Goal: Task Accomplishment & Management: Complete application form

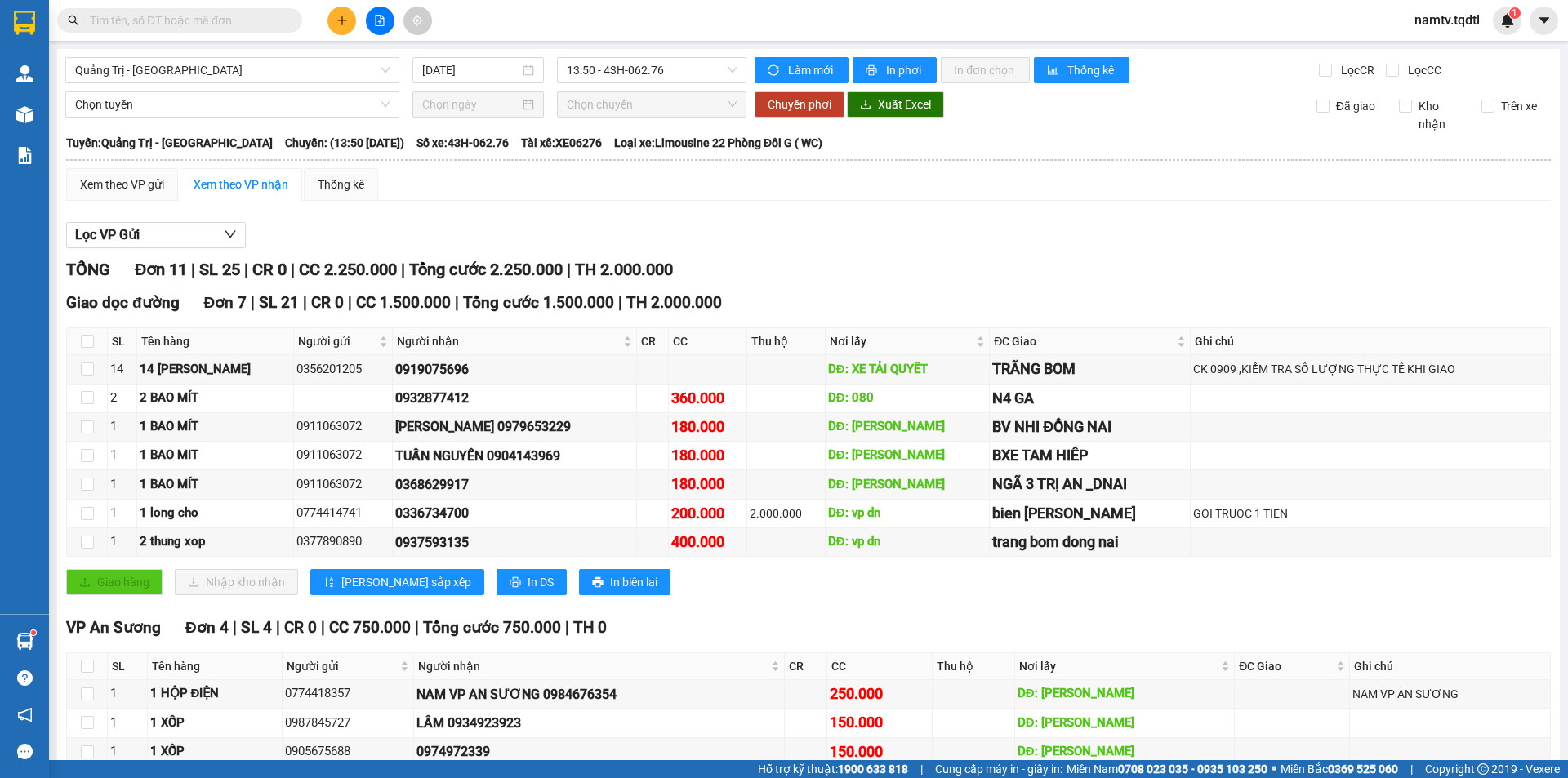
scroll to position [120, 0]
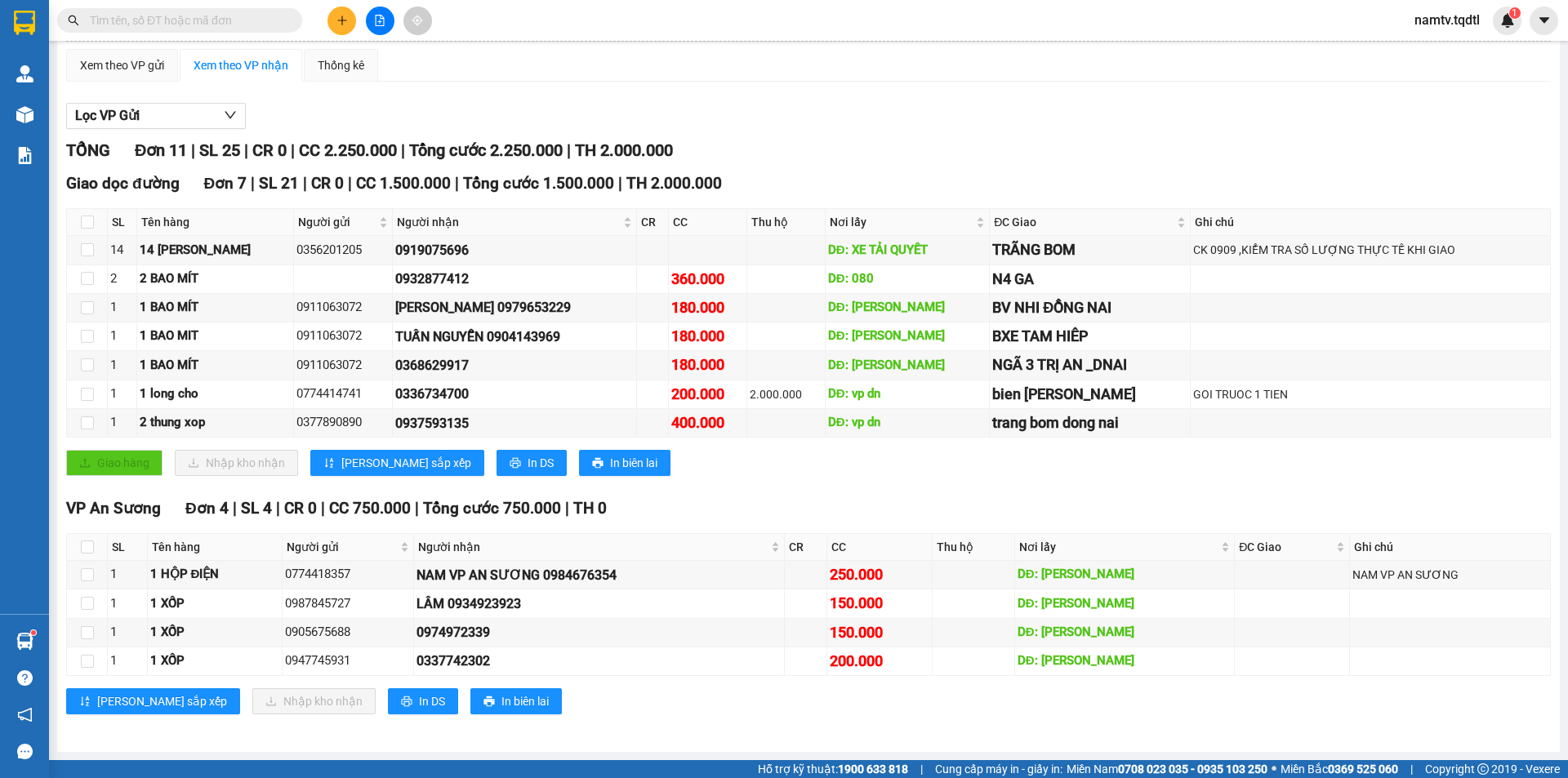
click at [341, 7] on button at bounding box center [341, 21] width 28 height 28
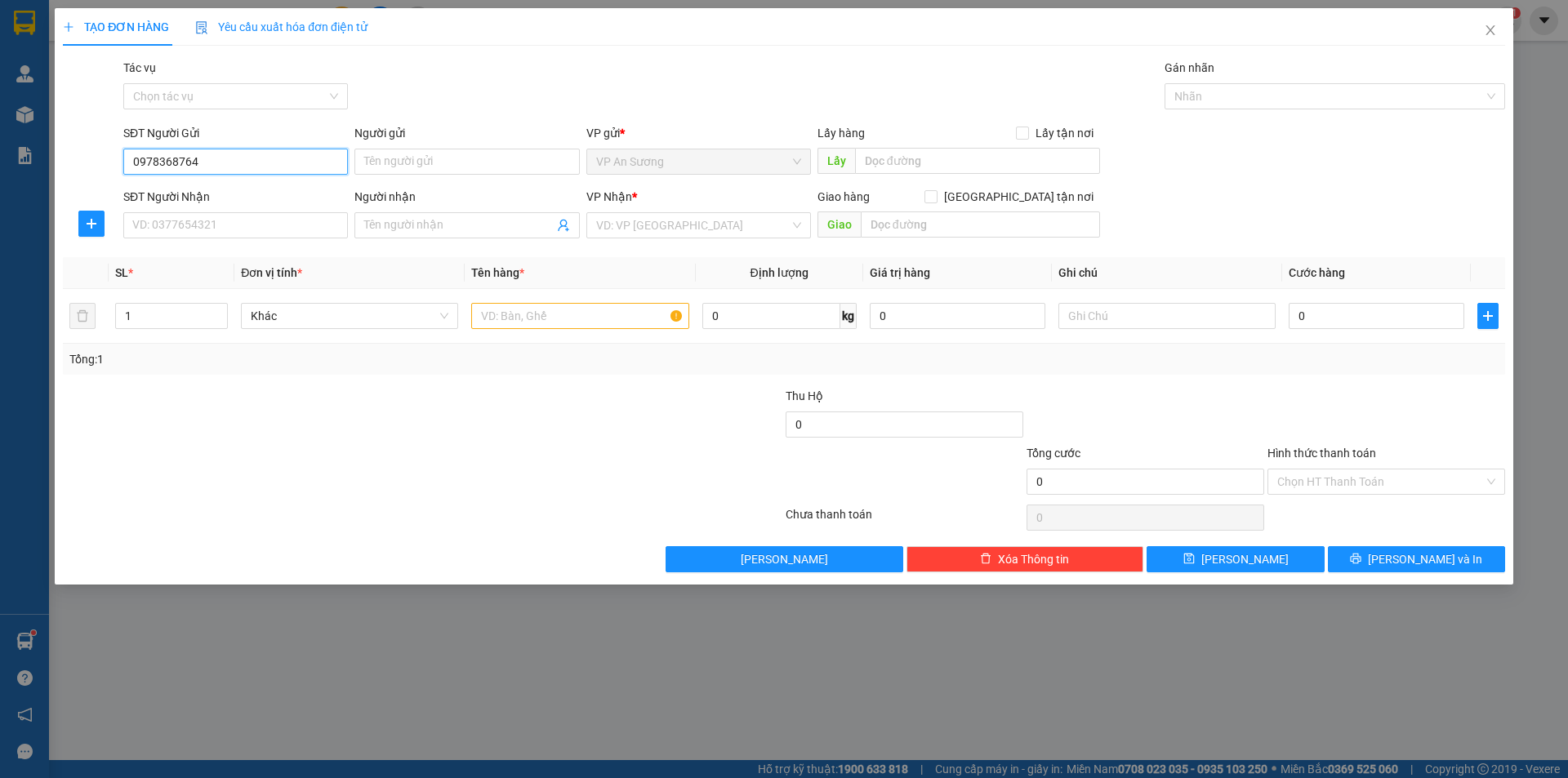
type input "0978368764"
click at [159, 212] on div "SĐT Người Nhận" at bounding box center [235, 200] width 224 height 24
click at [157, 222] on input "SĐT Người Nhận" at bounding box center [235, 225] width 224 height 26
type input "0348796633"
click at [760, 234] on input "search" at bounding box center [692, 224] width 193 height 24
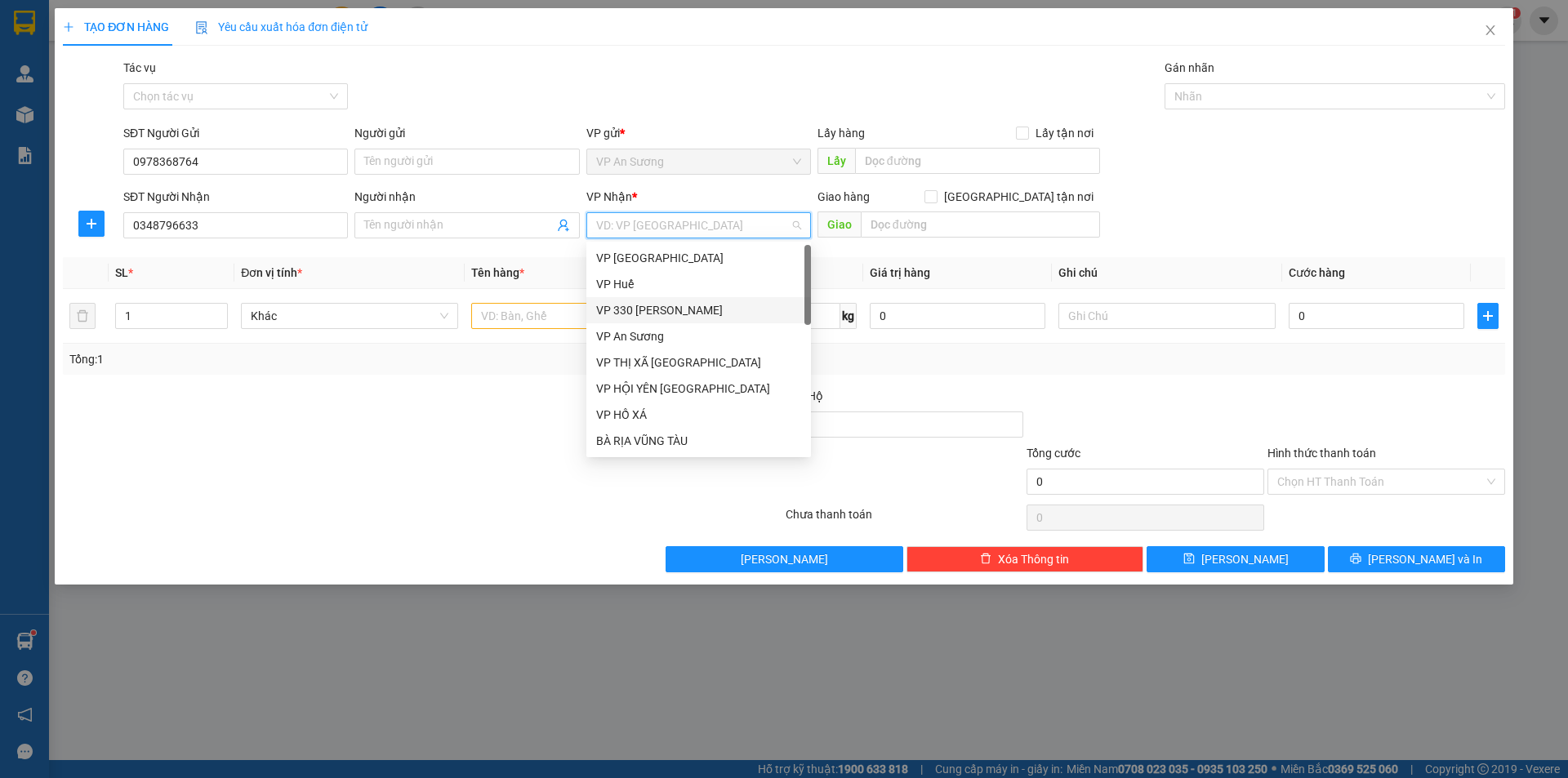
click at [687, 301] on div "VP 330 [PERSON_NAME]" at bounding box center [698, 310] width 224 height 26
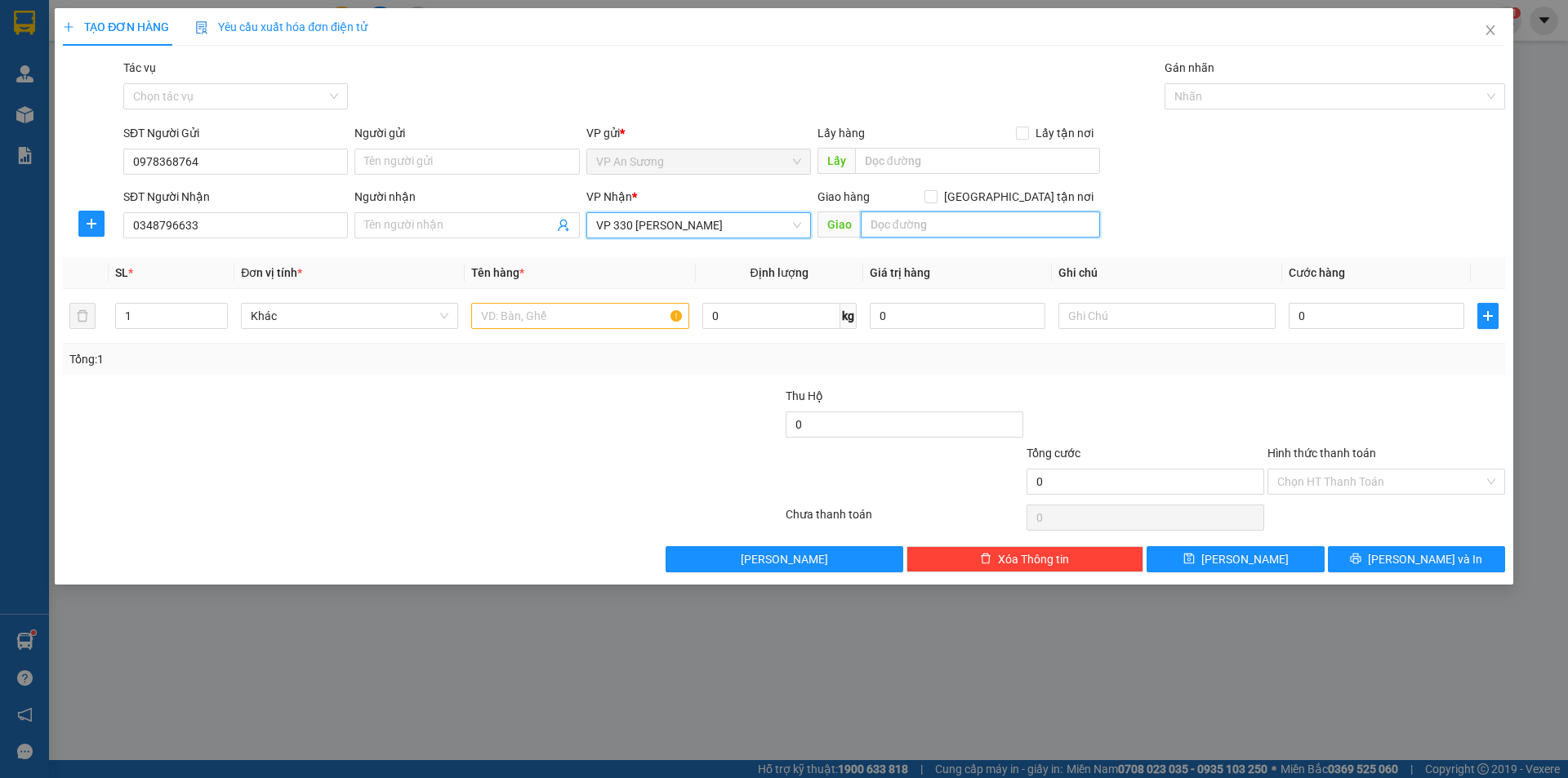
click at [959, 220] on input "text" at bounding box center [980, 224] width 239 height 26
type input "PHÒ TRÁCH"
click at [571, 328] on input "text" at bounding box center [580, 316] width 218 height 26
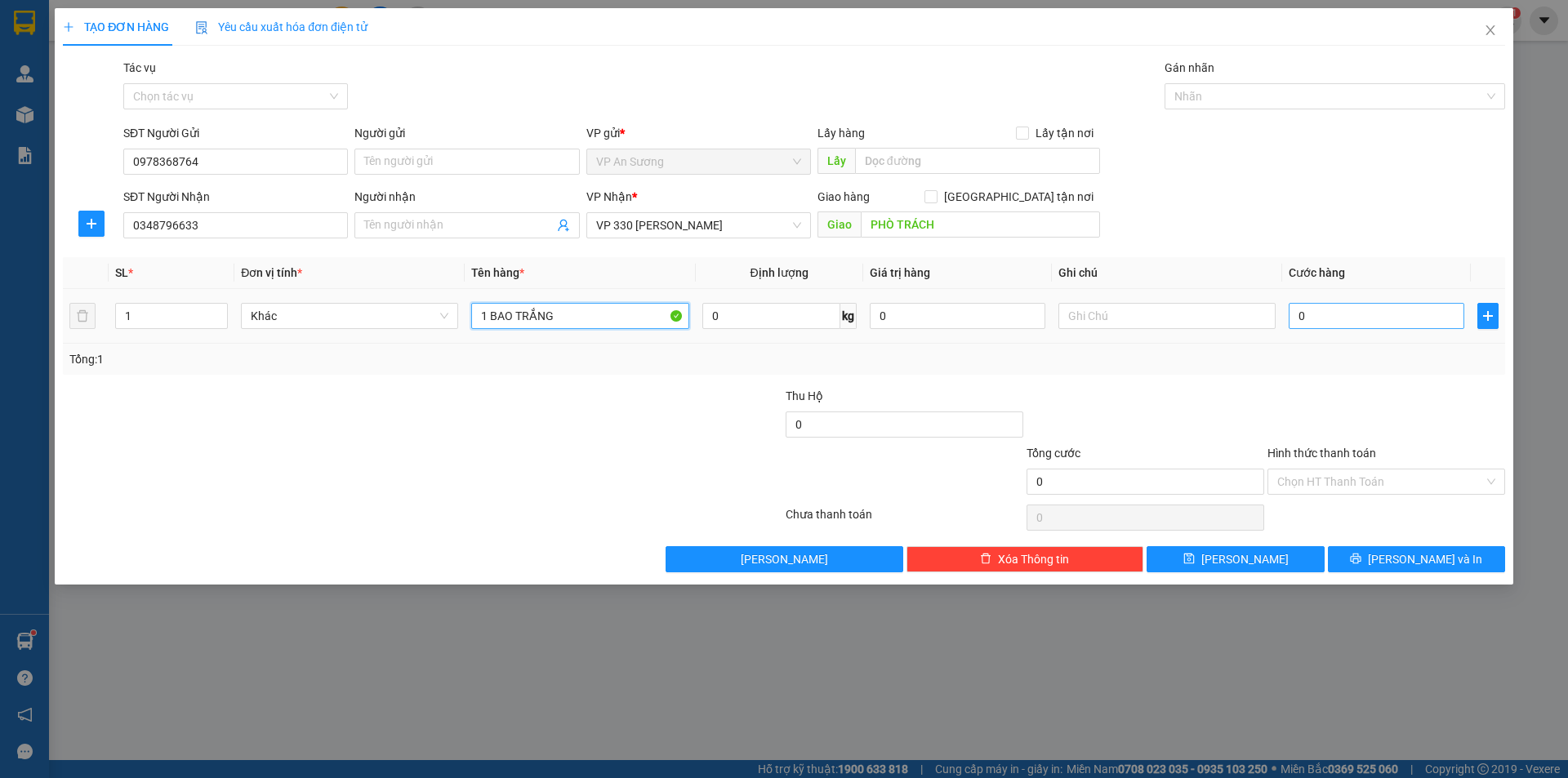
type input "1 BAO TRẮNG"
click at [1389, 323] on input "0" at bounding box center [1376, 316] width 175 height 26
type input "1"
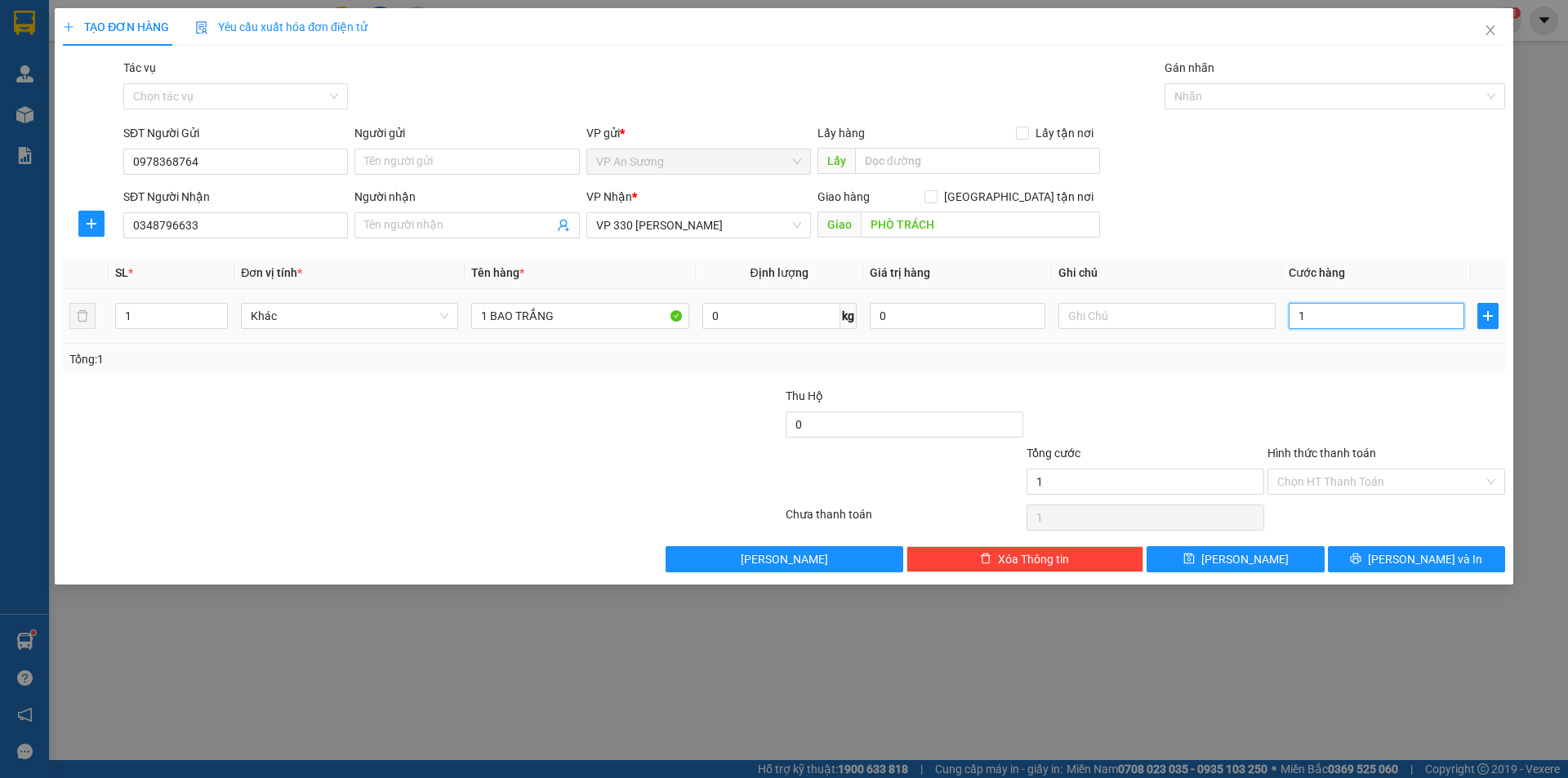
type input "10"
type input "100"
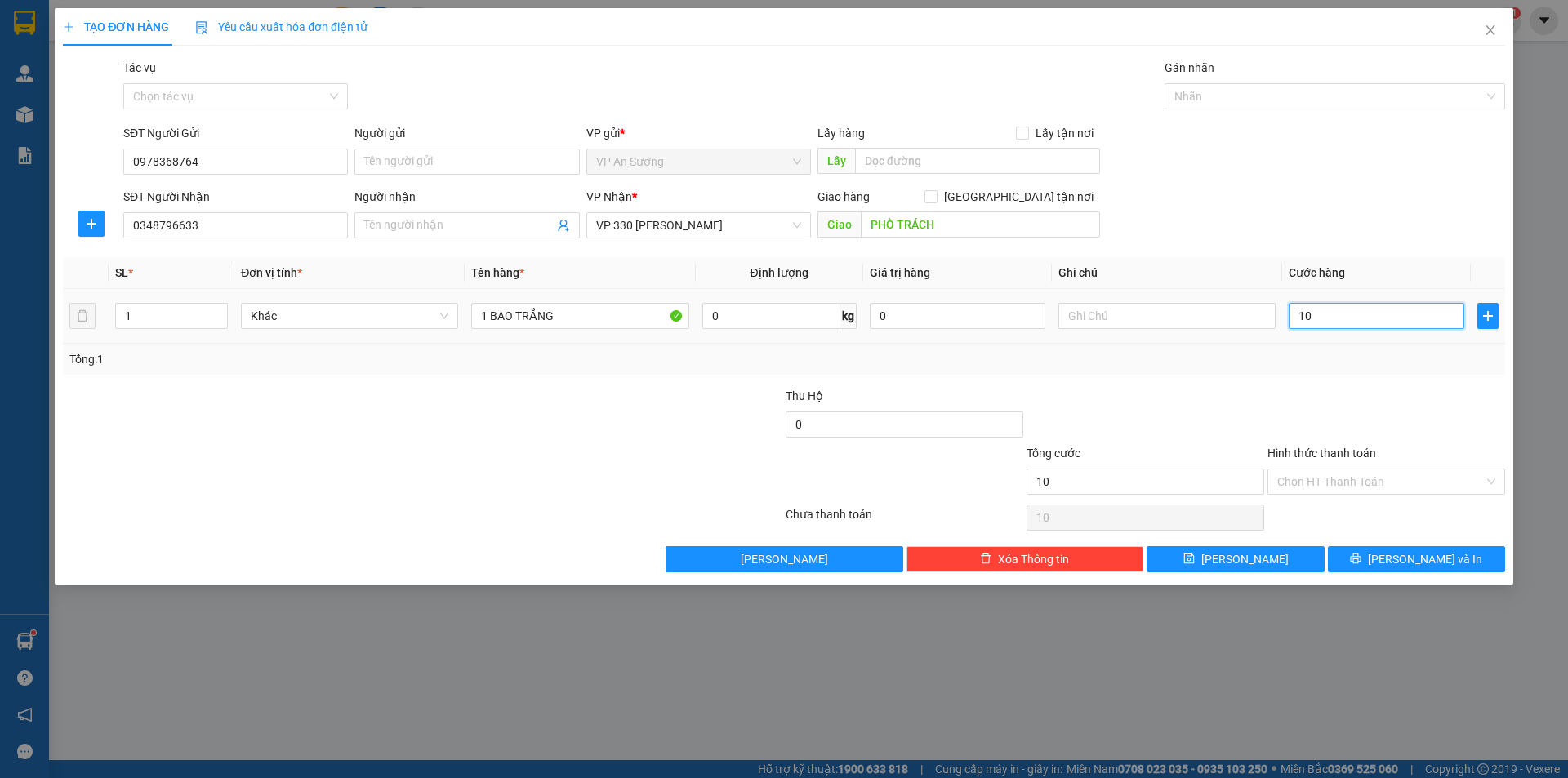
type input "100"
type input "100.000"
click at [1345, 491] on input "Hình thức thanh toán" at bounding box center [1380, 481] width 207 height 24
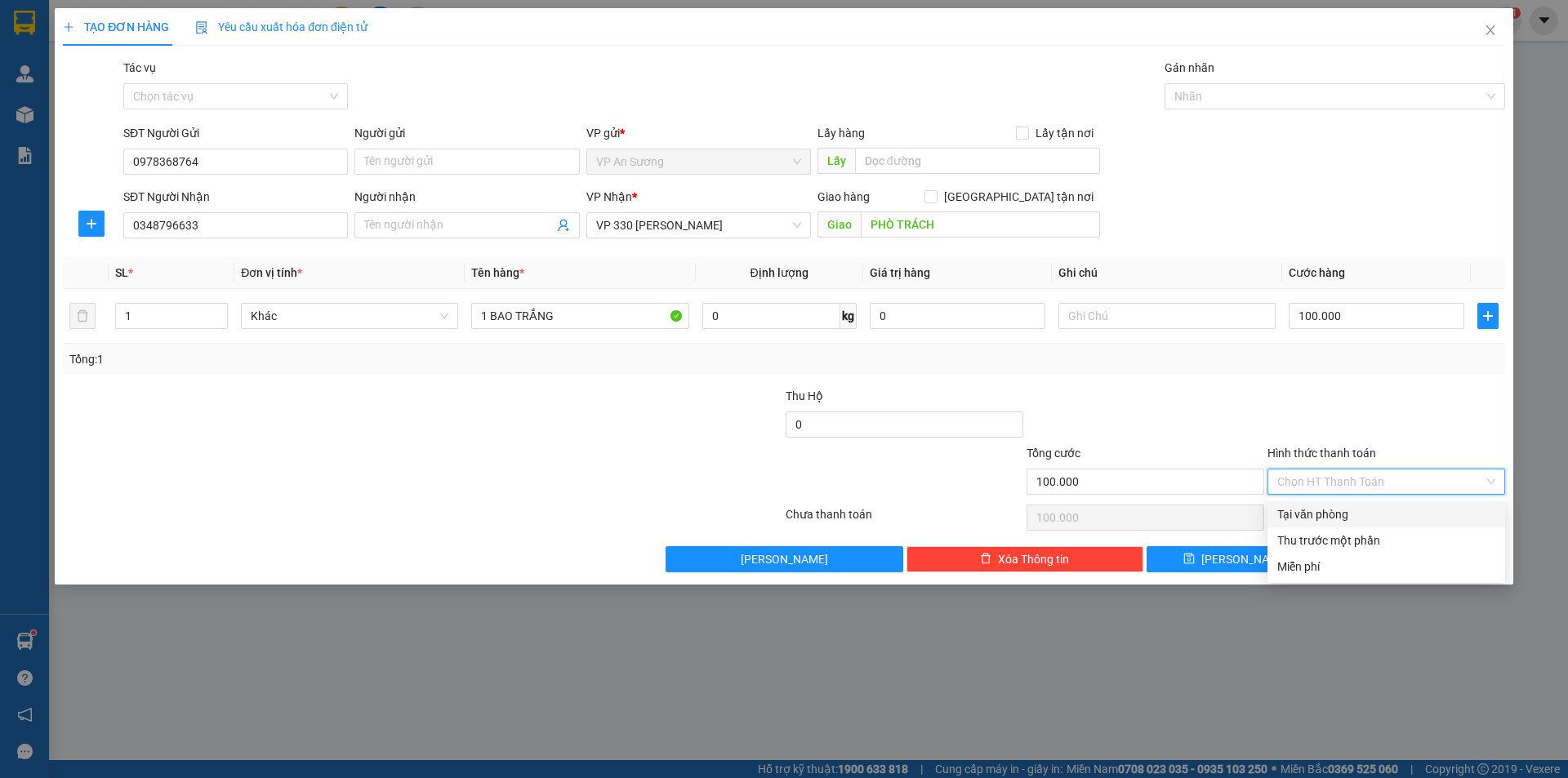
click at [1432, 510] on div "Tại văn phòng" at bounding box center [1386, 514] width 218 height 18
type input "0"
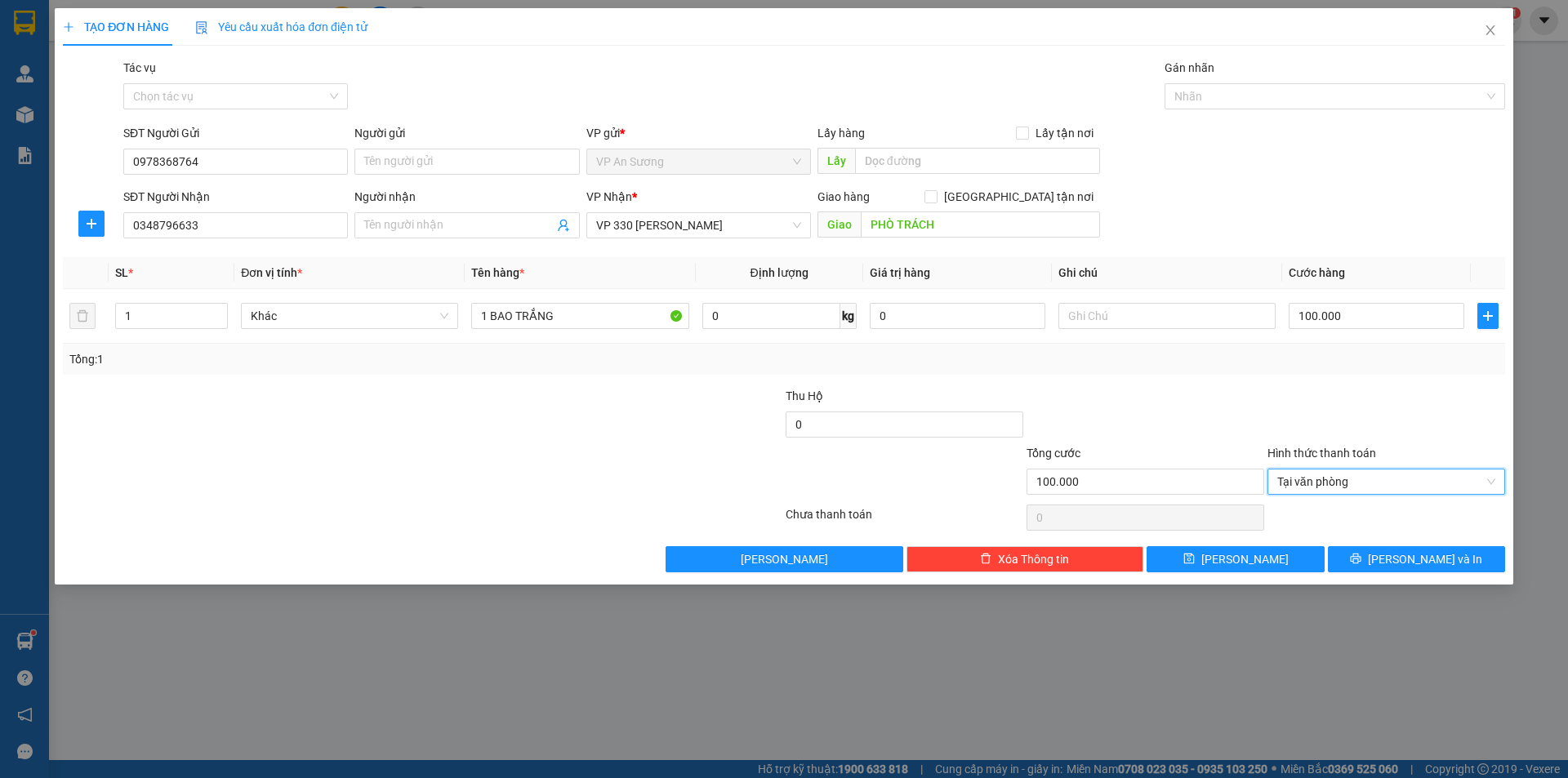
click at [1446, 580] on div "TẠO ĐƠN HÀNG Yêu cầu xuất hóa đơn điện tử Transit Pickup Surcharge Ids Transit …" at bounding box center [784, 296] width 1458 height 576
click at [1448, 551] on button "[PERSON_NAME] và In" at bounding box center [1416, 559] width 177 height 26
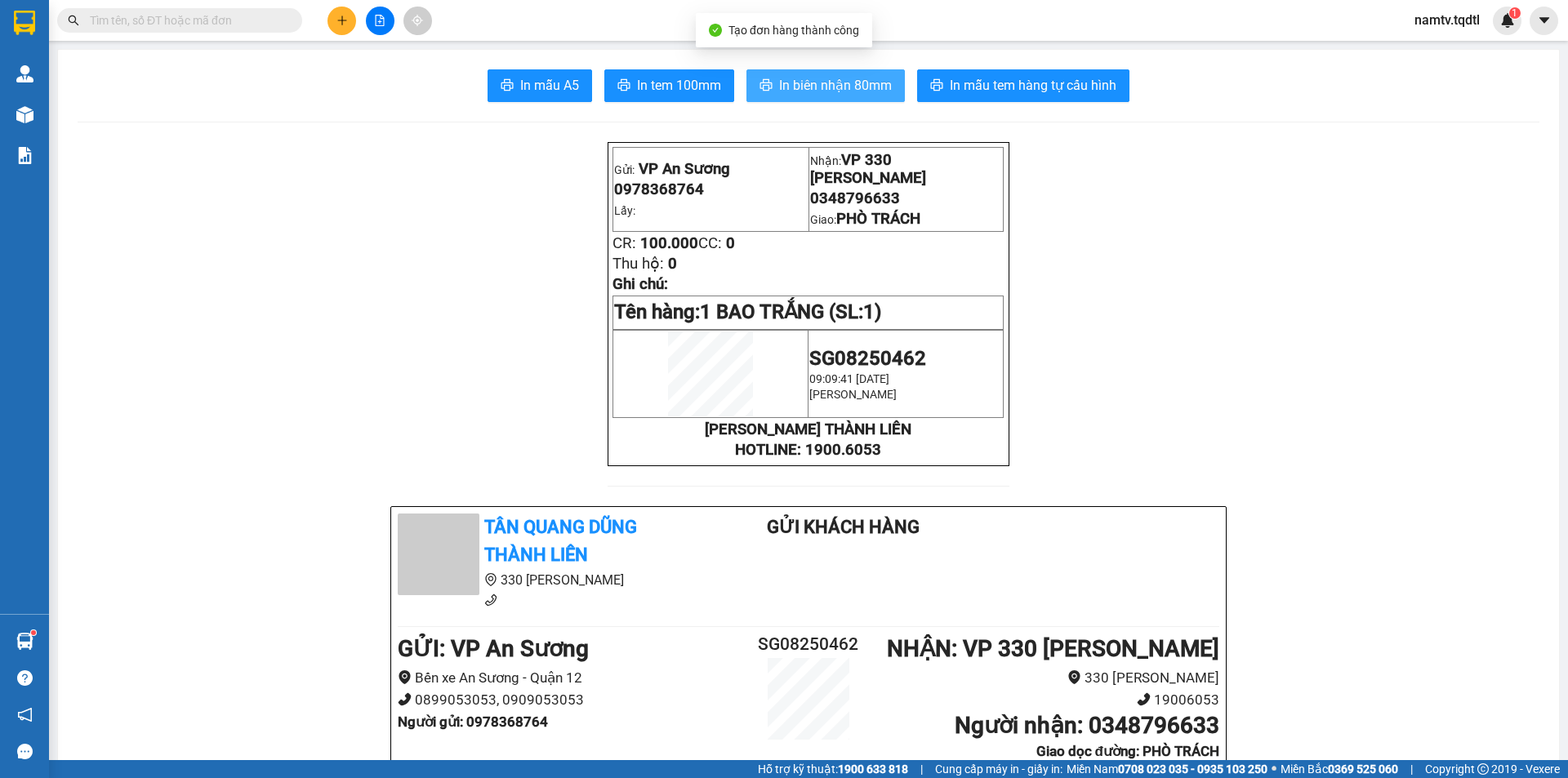
click at [852, 83] on span "In biên nhận 80mm" at bounding box center [835, 85] width 113 height 21
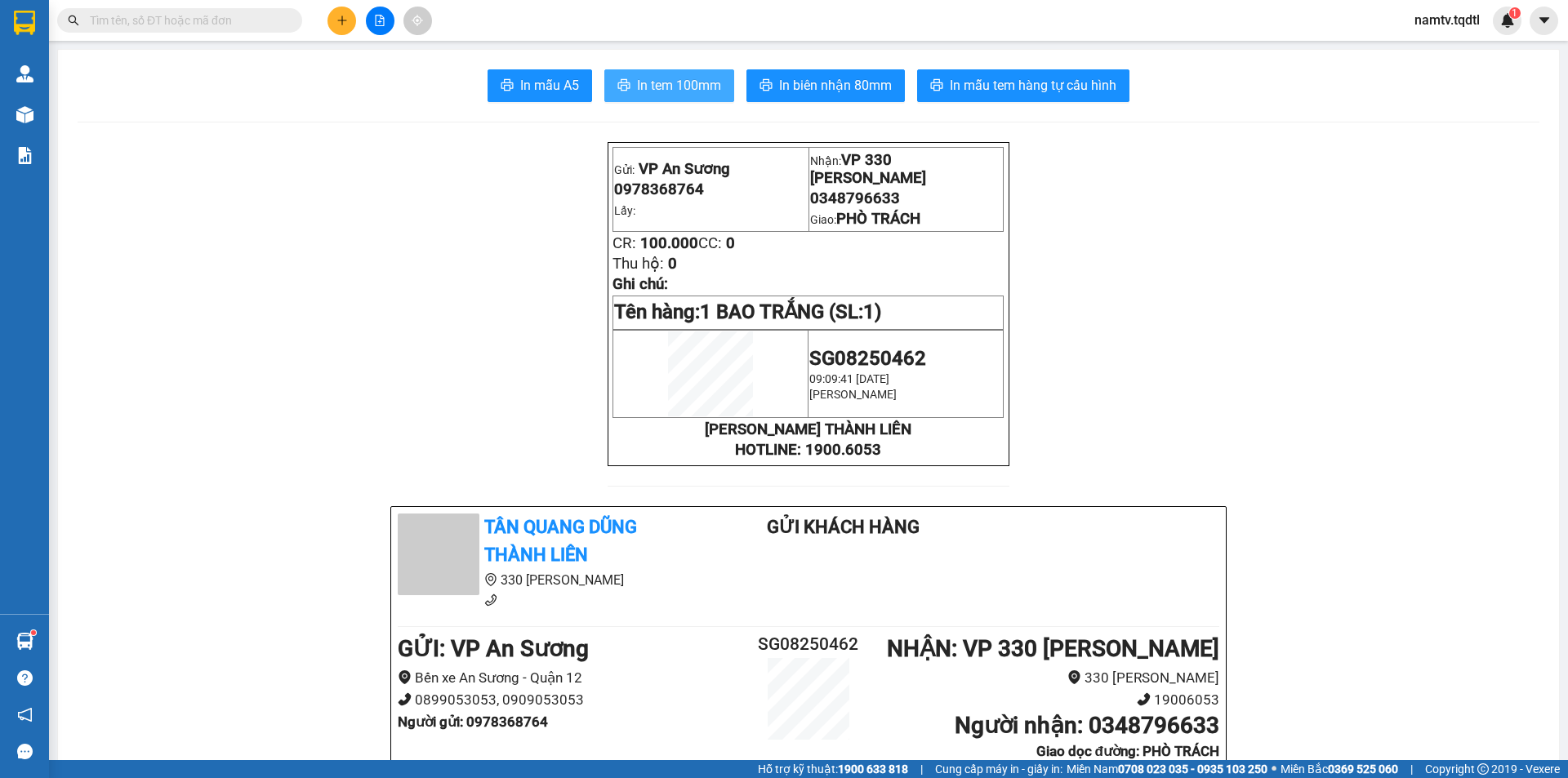
click at [646, 80] on span "In tem 100mm" at bounding box center [679, 85] width 84 height 21
